Goal: Information Seeking & Learning: Learn about a topic

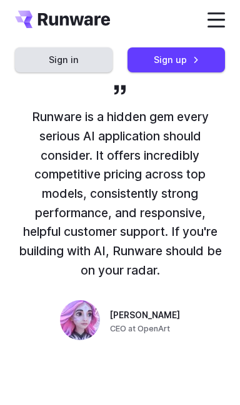
scroll to position [988, 0]
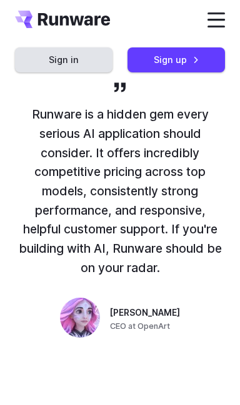
click at [207, 21] on span at bounding box center [215, 20] width 17 height 2
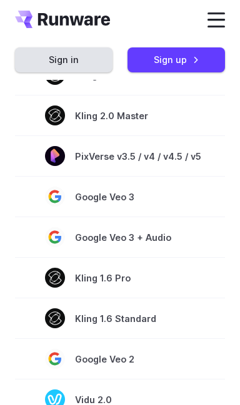
scroll to position [845, 0]
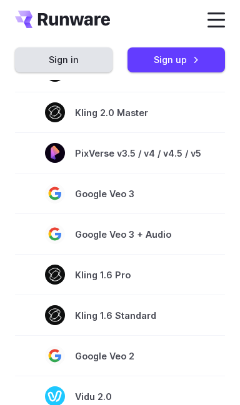
click at [160, 268] on td "Kling 1.6 Pro" at bounding box center [123, 275] width 216 height 41
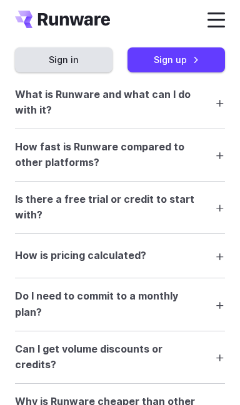
scroll to position [1890, 0]
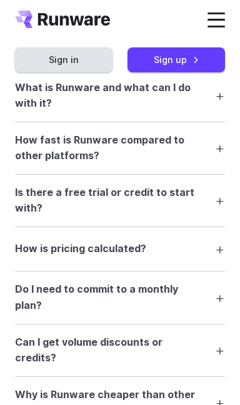
click at [170, 210] on h3 "Is there a free trial or credit to start with?" at bounding box center [105, 201] width 180 height 32
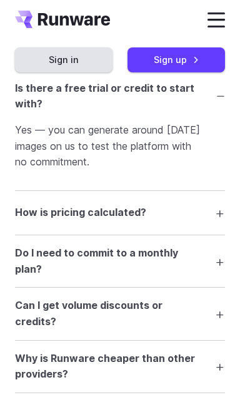
scroll to position [2003, 0]
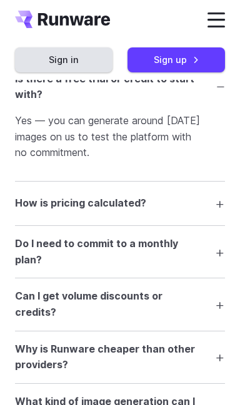
click at [172, 212] on summary "How is pricing calculated?" at bounding box center [120, 204] width 210 height 24
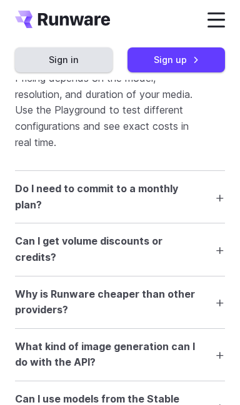
scroll to position [2158, 0]
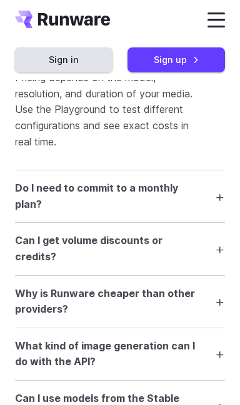
click at [171, 202] on h3 "Do I need to commit to a monthly plan?" at bounding box center [105, 196] width 180 height 32
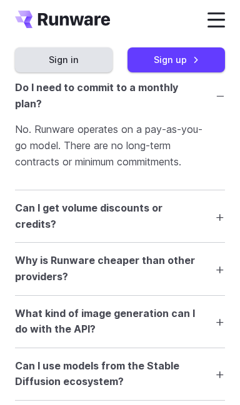
scroll to position [2260, 0]
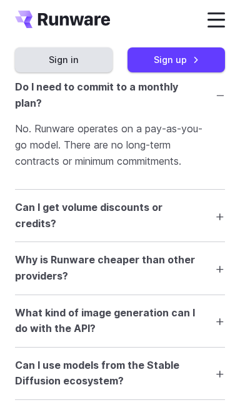
click at [162, 216] on h3 "Can I get volume discounts or credits?" at bounding box center [105, 216] width 180 height 32
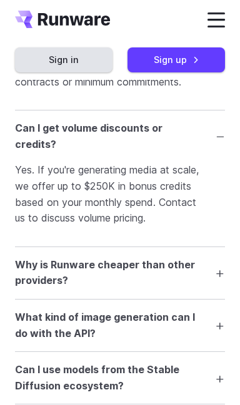
scroll to position [2341, 0]
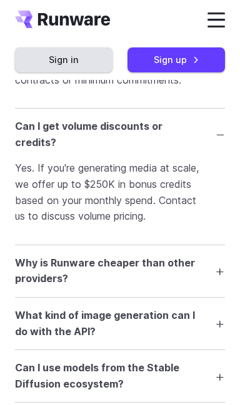
click at [164, 281] on h3 "Why is Runware cheaper than other providers?" at bounding box center [105, 271] width 180 height 32
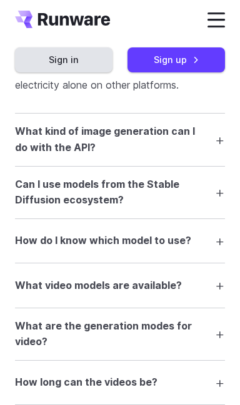
scroll to position [2645, 0]
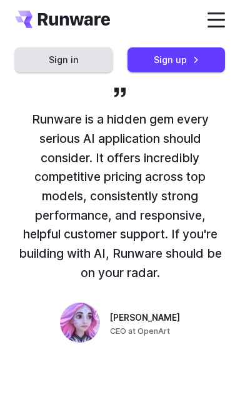
scroll to position [988, 0]
